Goal: Information Seeking & Learning: Learn about a topic

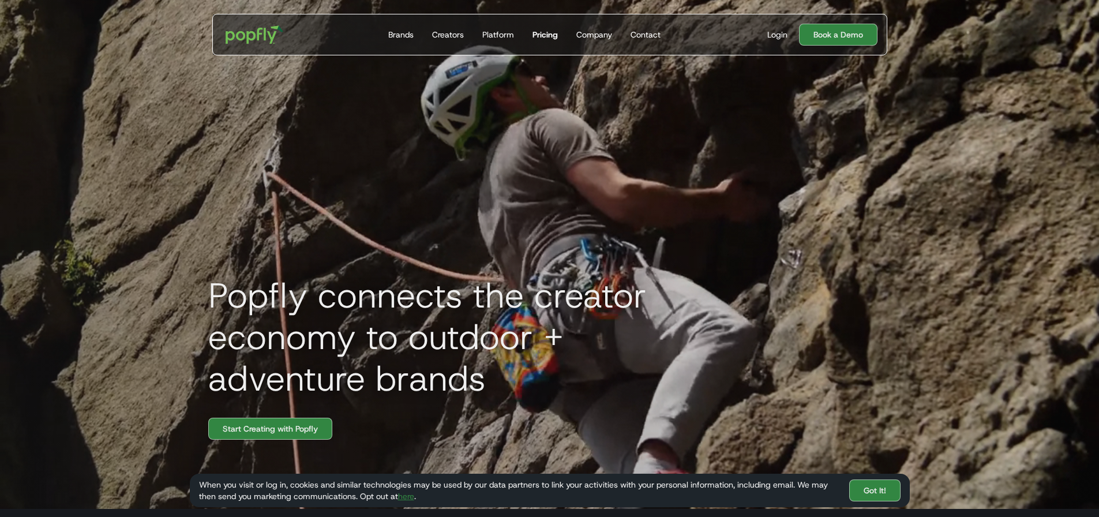
click at [543, 35] on div "Pricing" at bounding box center [545, 35] width 25 height 12
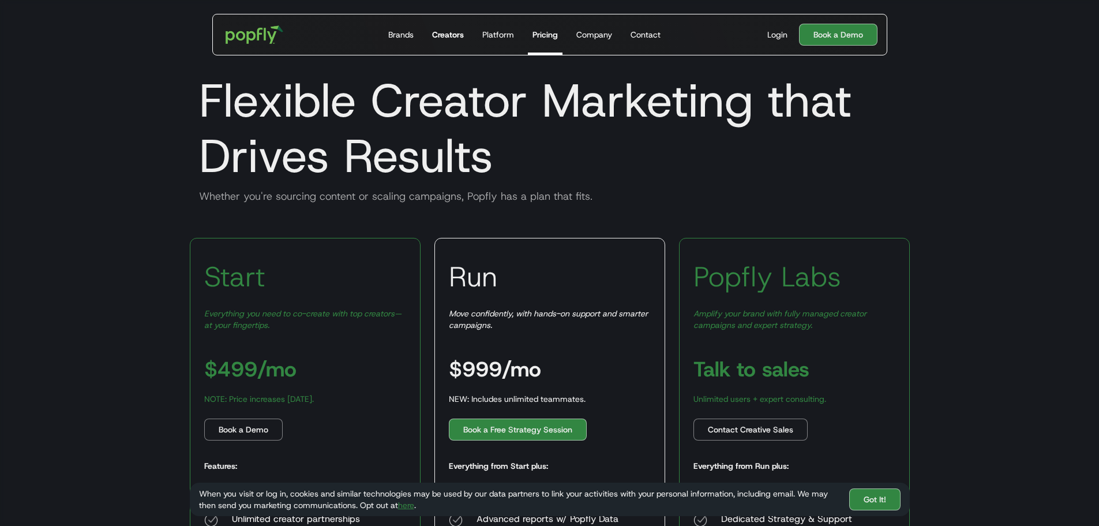
click at [450, 35] on div "Creators" at bounding box center [448, 35] width 32 height 12
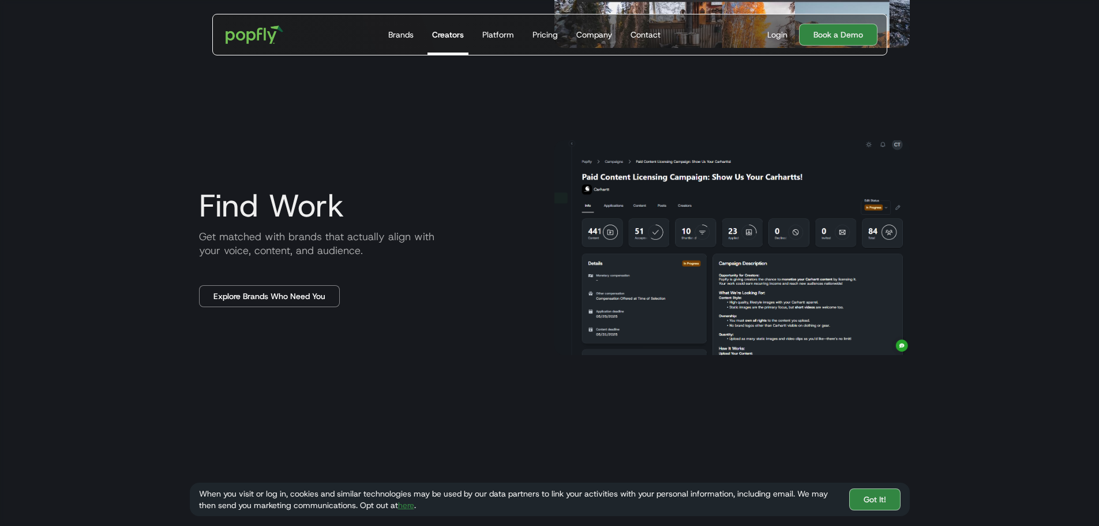
scroll to position [923, 0]
click at [290, 298] on link "Explore Brands Who Need You" at bounding box center [269, 296] width 141 height 22
